Goal: Navigation & Orientation: Find specific page/section

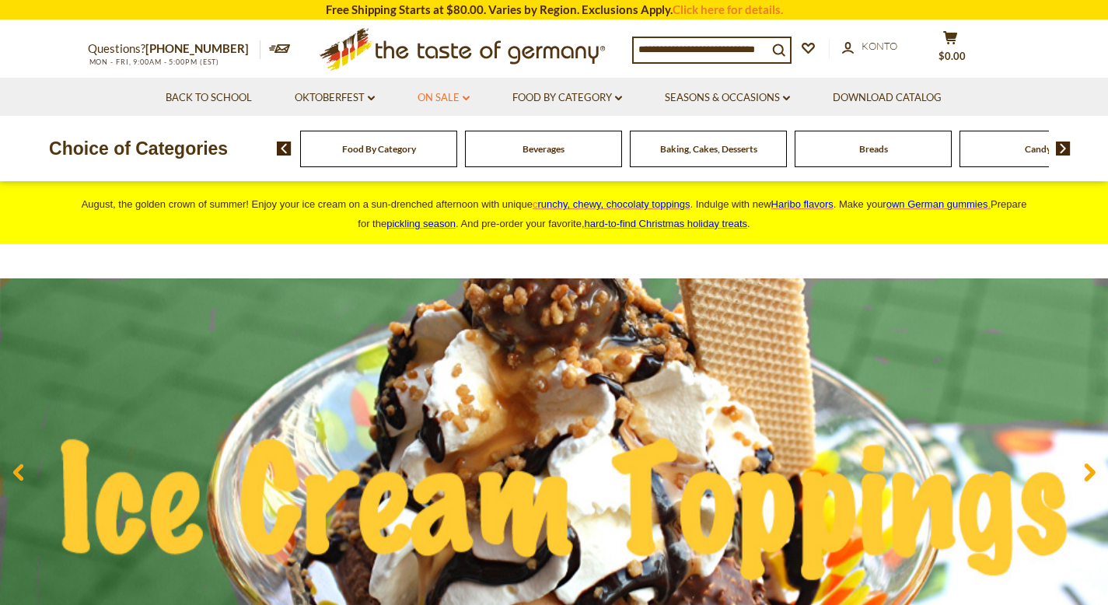
click at [458, 99] on link "On Sale dropdown_arrow" at bounding box center [444, 97] width 52 height 17
click at [448, 139] on link "Alle On Sale" at bounding box center [440, 138] width 62 height 14
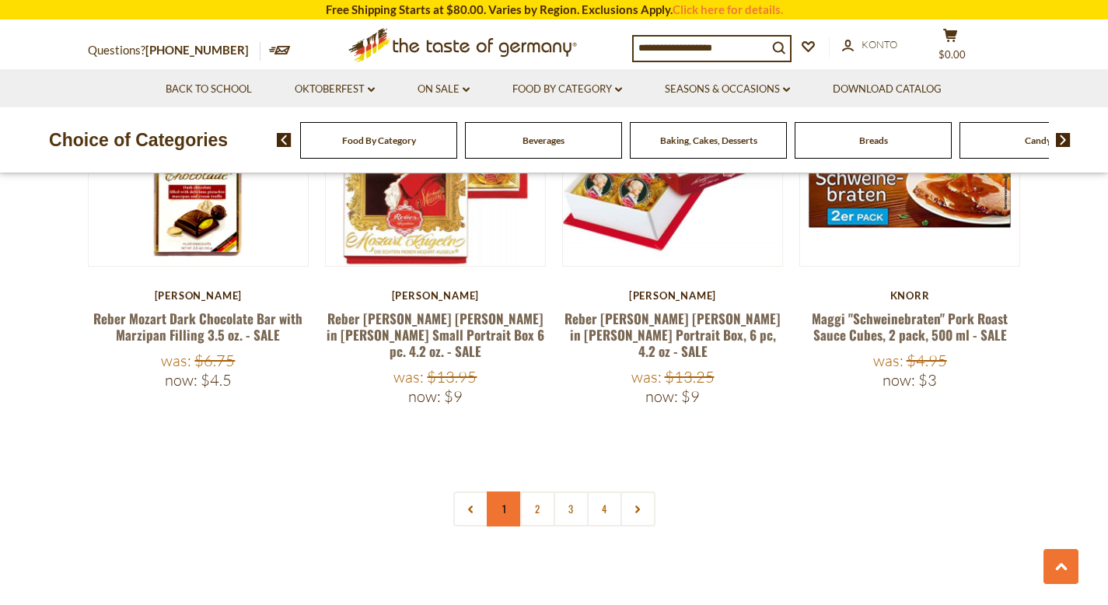
scroll to position [3589, 0]
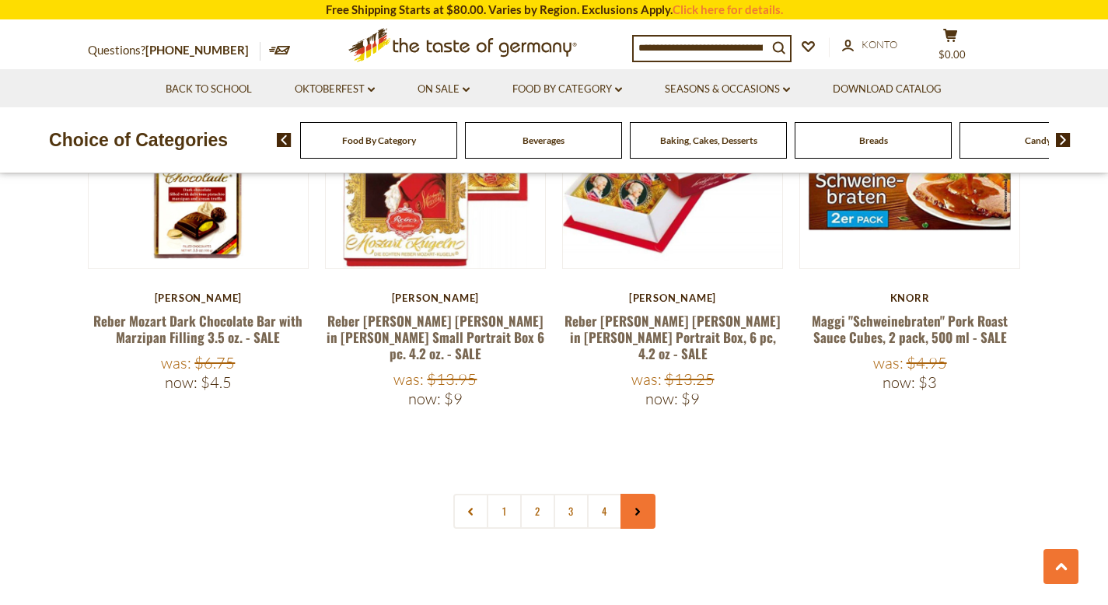
click at [636, 509] on use at bounding box center [637, 513] width 5 height 8
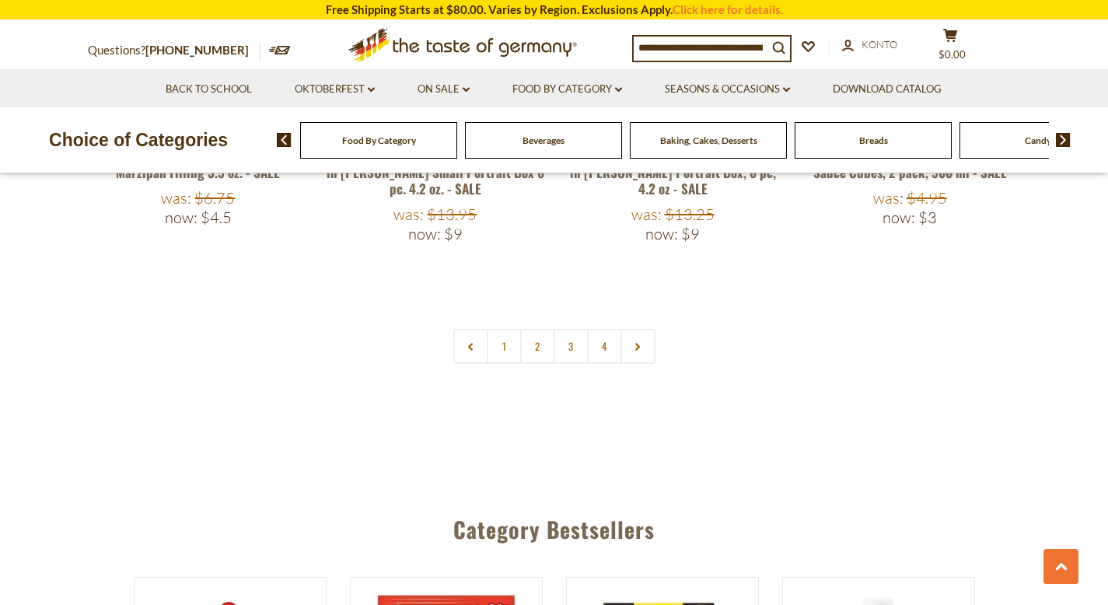
scroll to position [3747, 0]
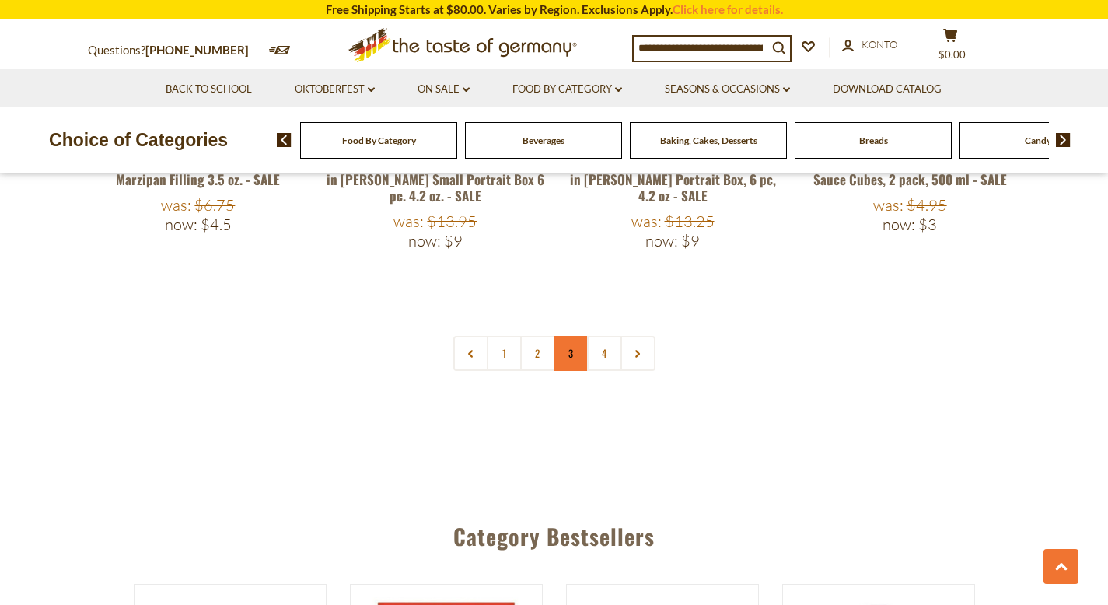
click at [572, 336] on link "3" at bounding box center [571, 353] width 35 height 35
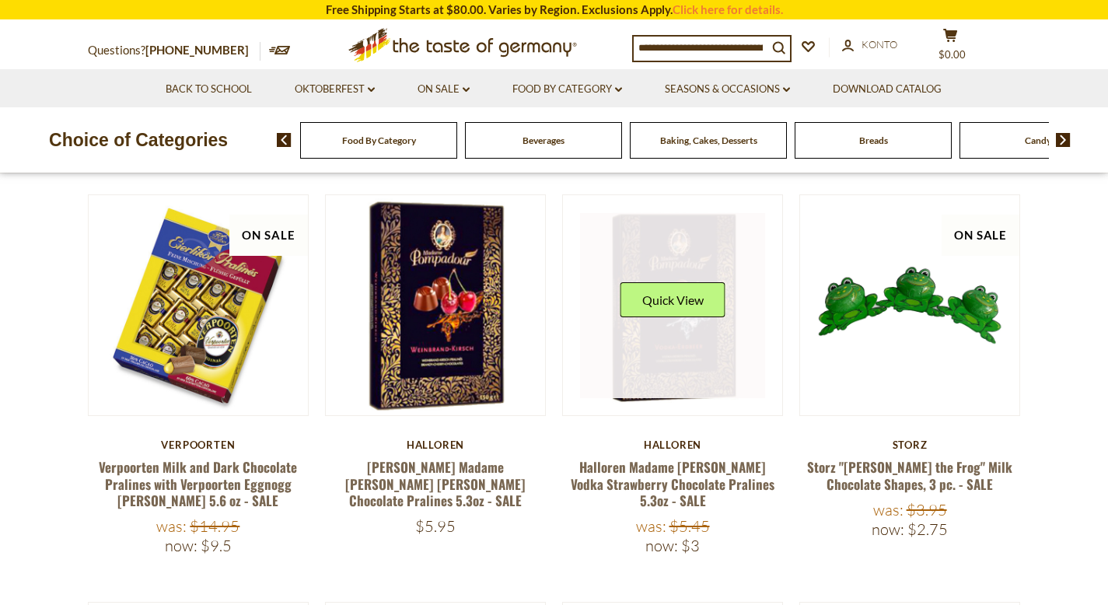
scroll to position [0, 0]
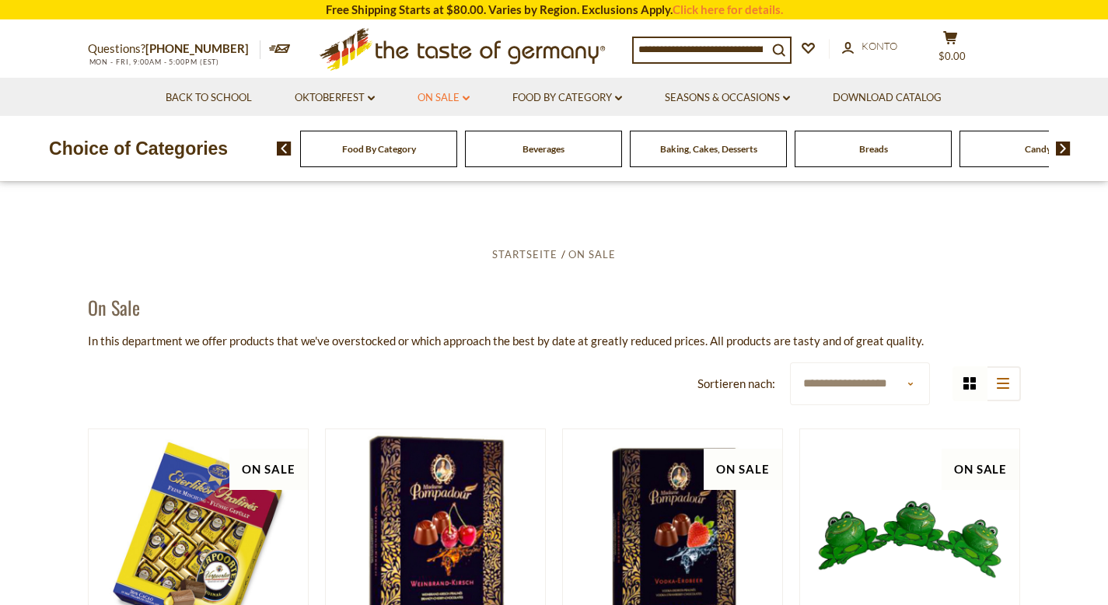
click at [433, 103] on link "On Sale dropdown_arrow" at bounding box center [444, 97] width 52 height 17
click at [348, 103] on link "Oktoberfest dropdown_arrow" at bounding box center [335, 97] width 80 height 17
click at [346, 137] on link "Alle Oktoberfest" at bounding box center [329, 138] width 86 height 14
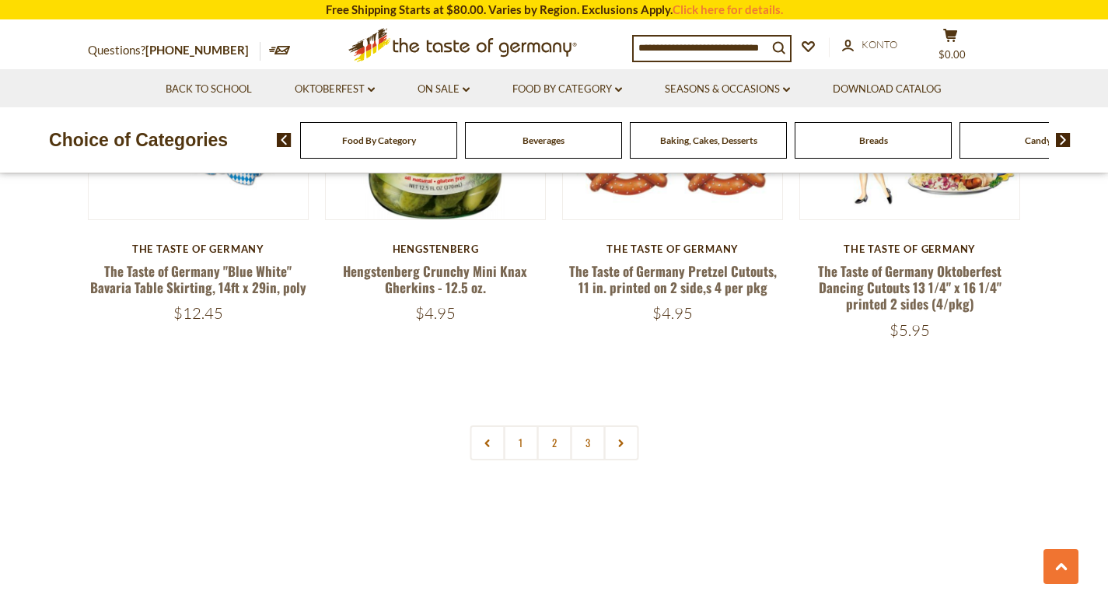
scroll to position [3707, 0]
click at [611, 425] on link at bounding box center [620, 442] width 35 height 35
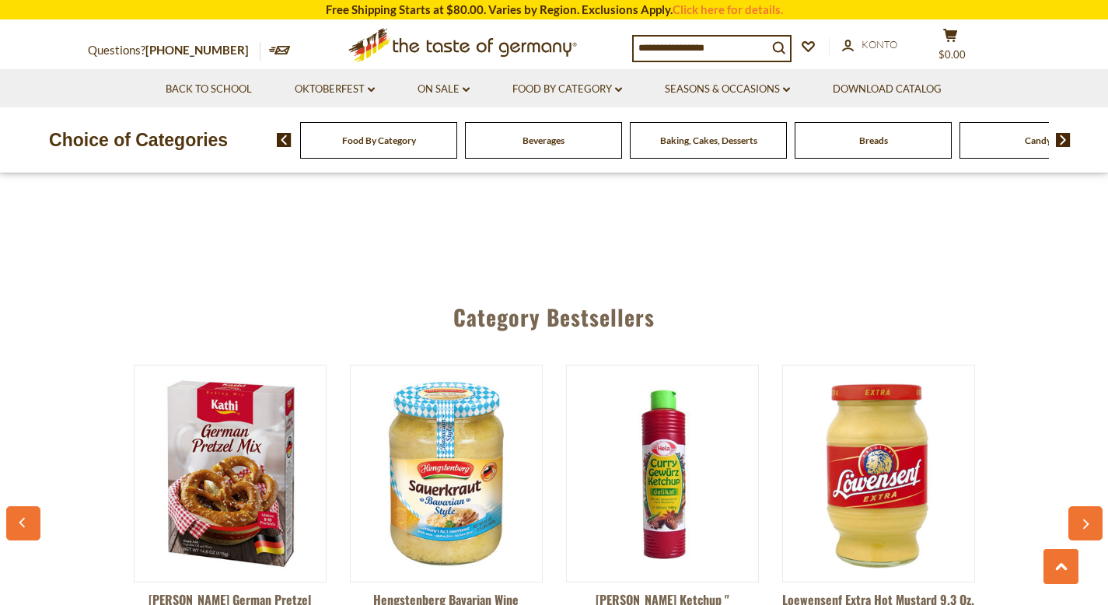
scroll to position [3750, 0]
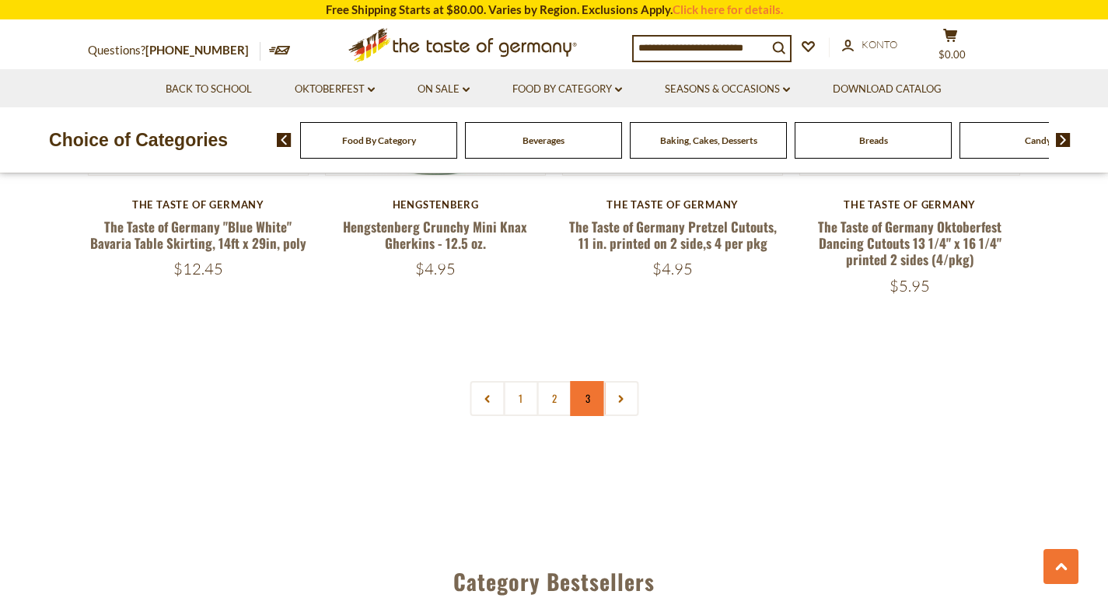
click at [578, 382] on link "3" at bounding box center [587, 398] width 35 height 35
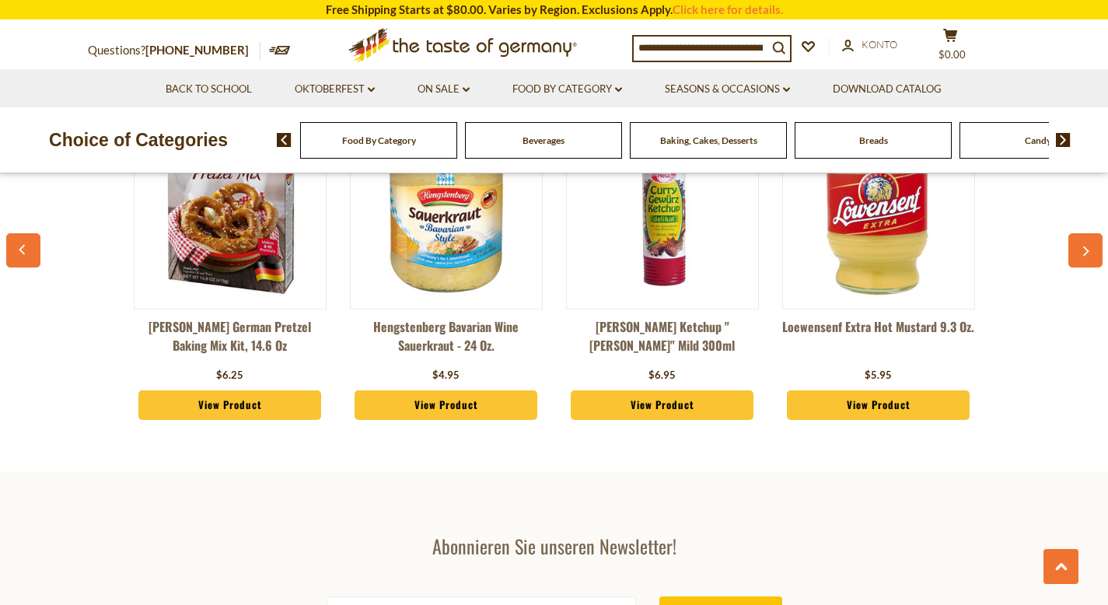
scroll to position [3477, 0]
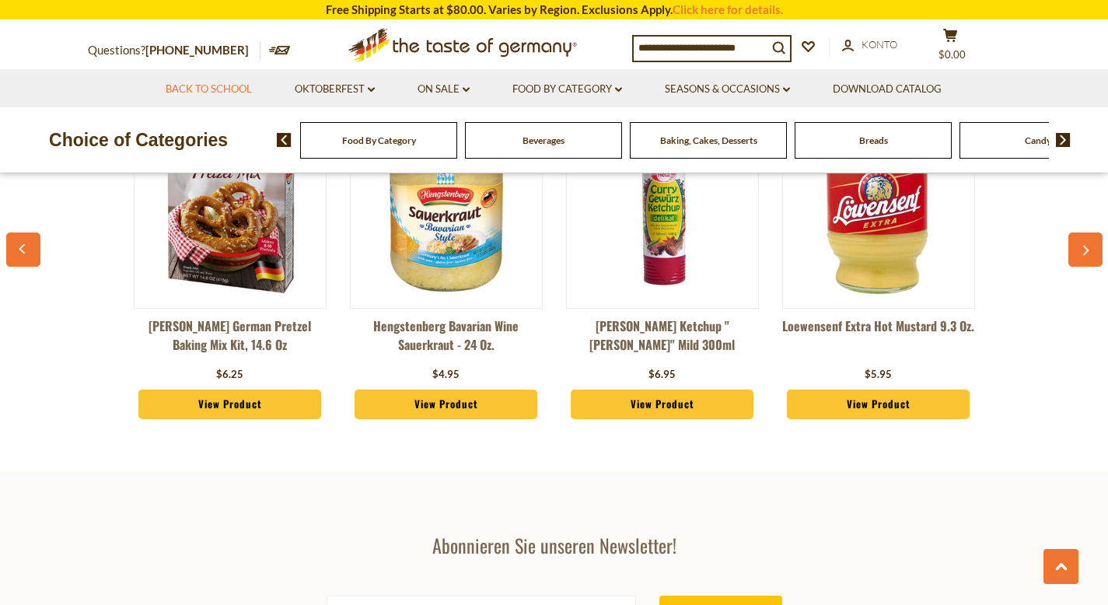
click at [217, 96] on link "Back to School" at bounding box center [209, 89] width 86 height 17
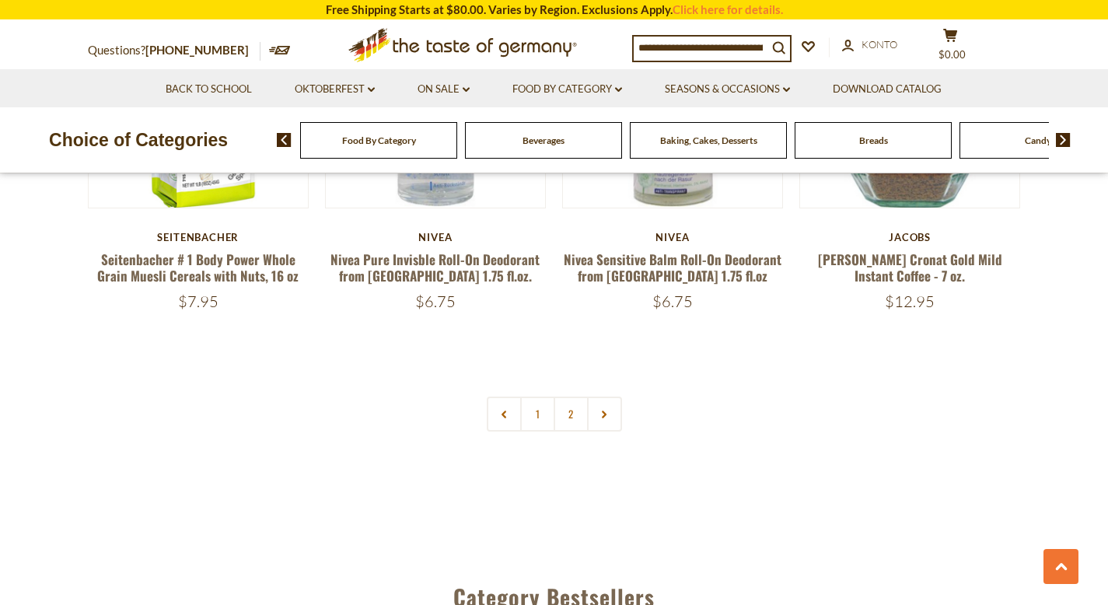
scroll to position [3637, 0]
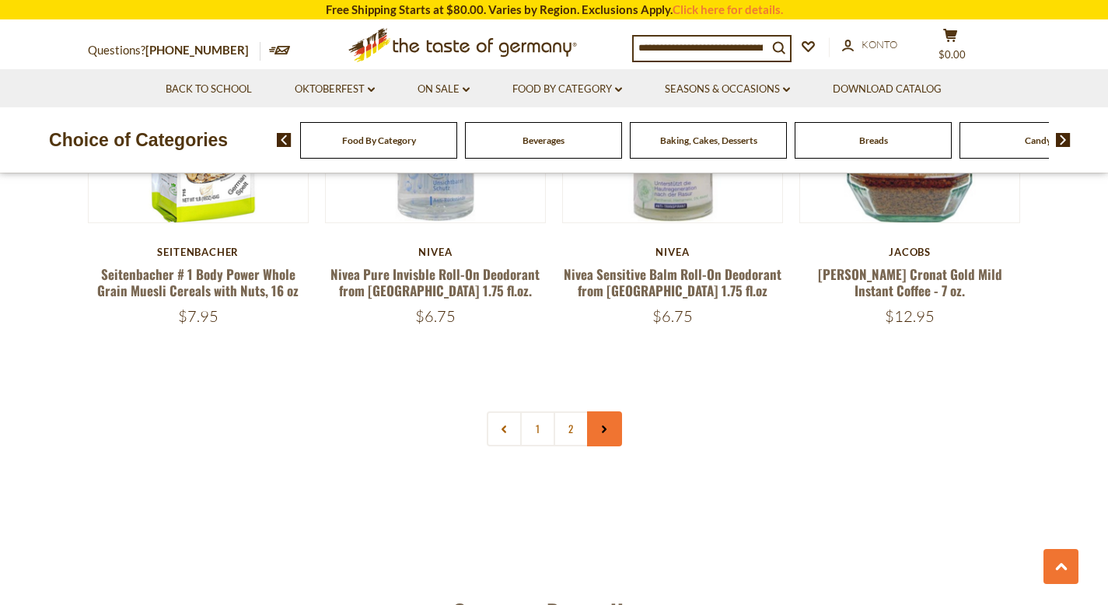
click at [621, 411] on link at bounding box center [604, 428] width 35 height 35
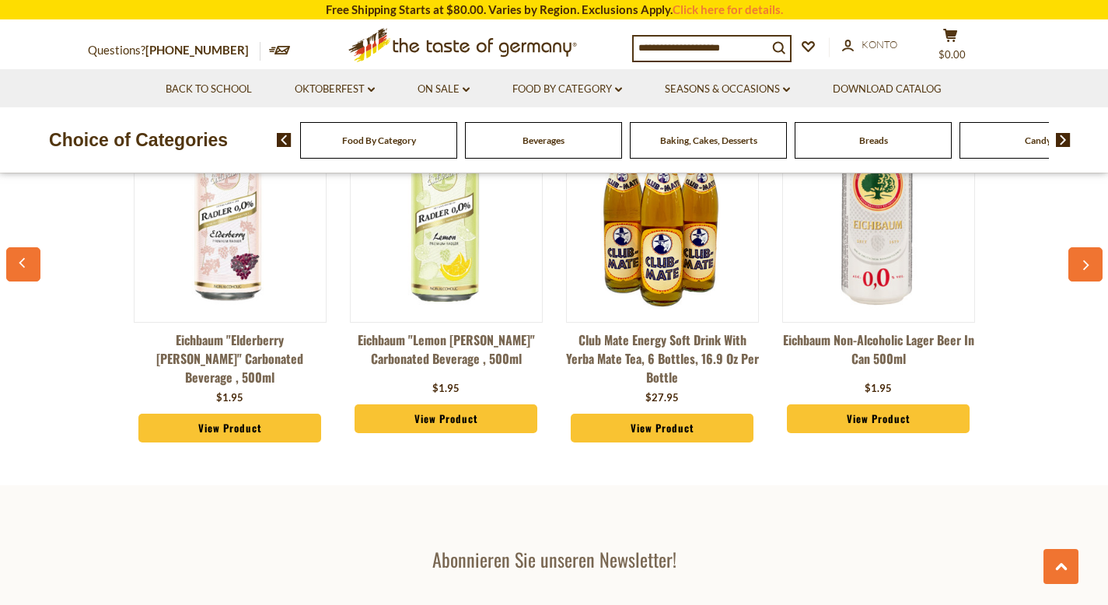
scroll to position [3431, 0]
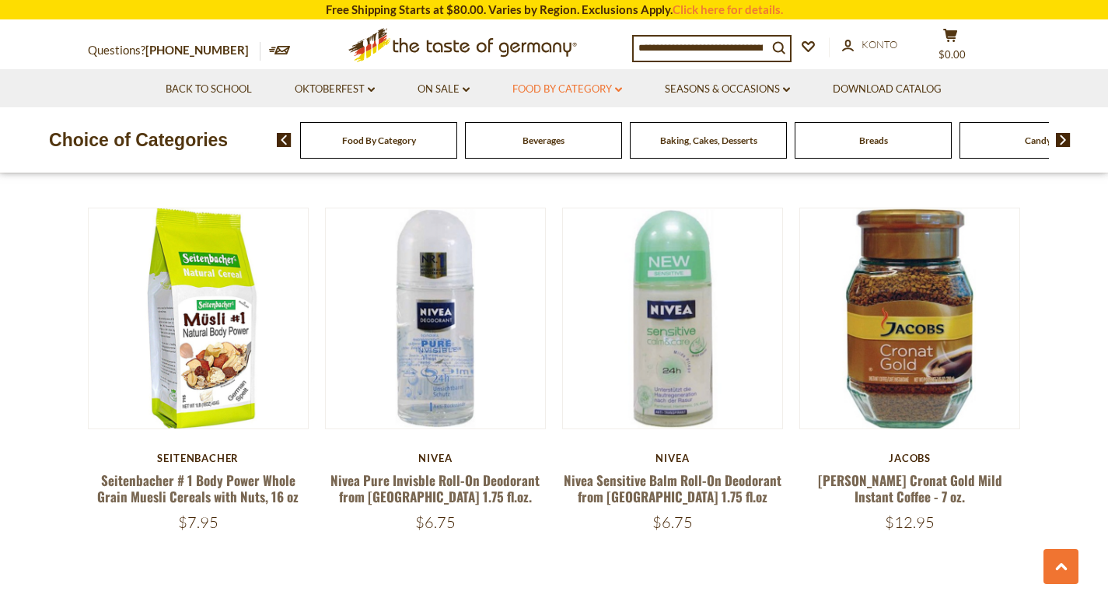
click at [582, 89] on link "Food By Category dropdown_arrow" at bounding box center [567, 89] width 110 height 17
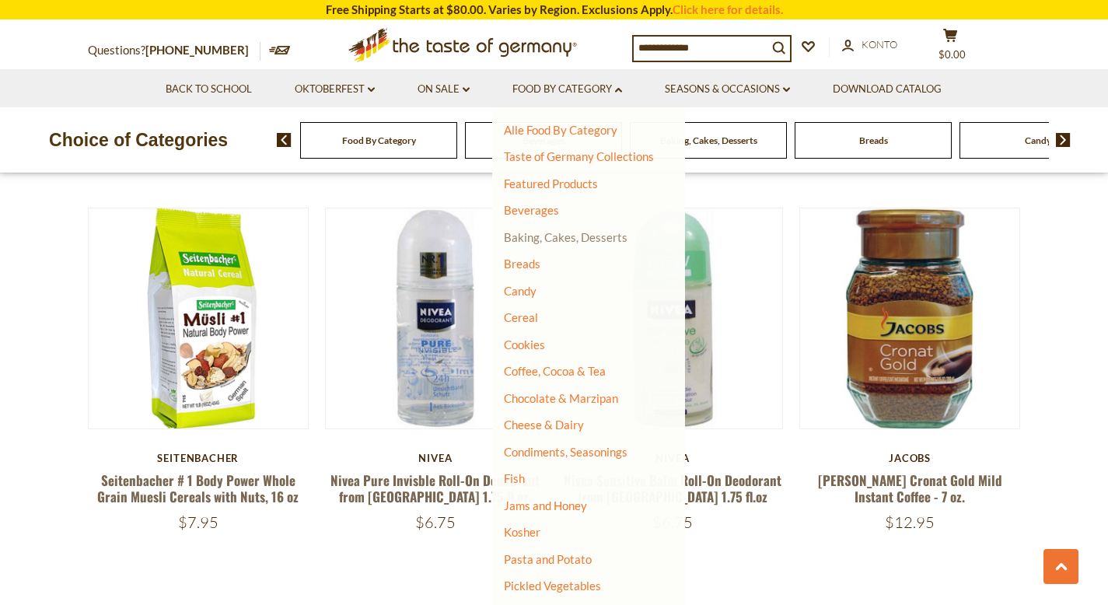
click at [565, 236] on link "Baking, Cakes, Desserts" at bounding box center [566, 237] width 124 height 14
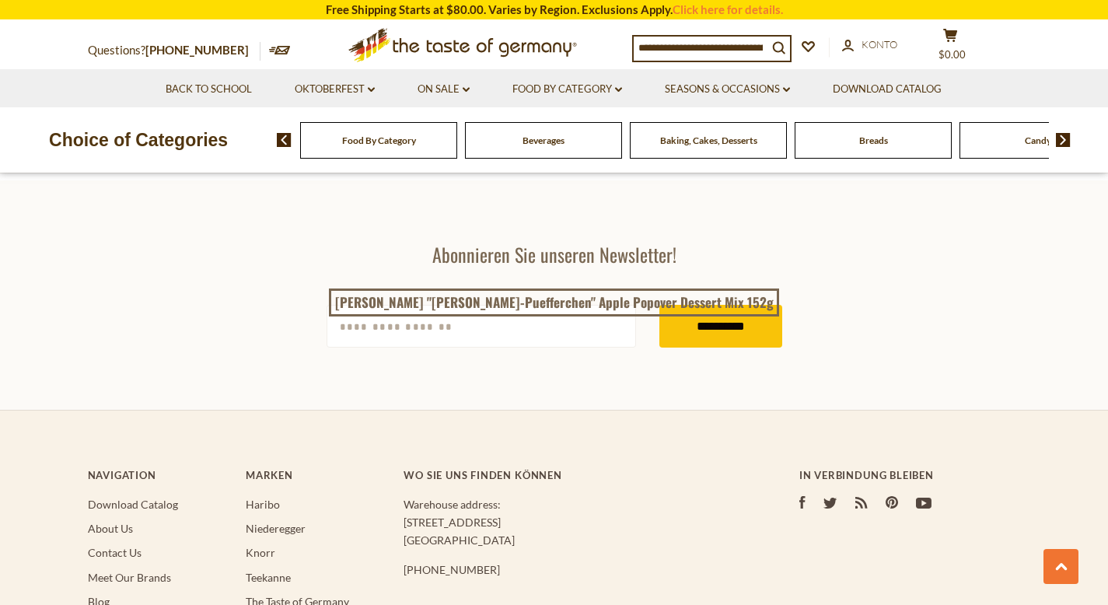
scroll to position [4546, 0]
